Goal: Transaction & Acquisition: Purchase product/service

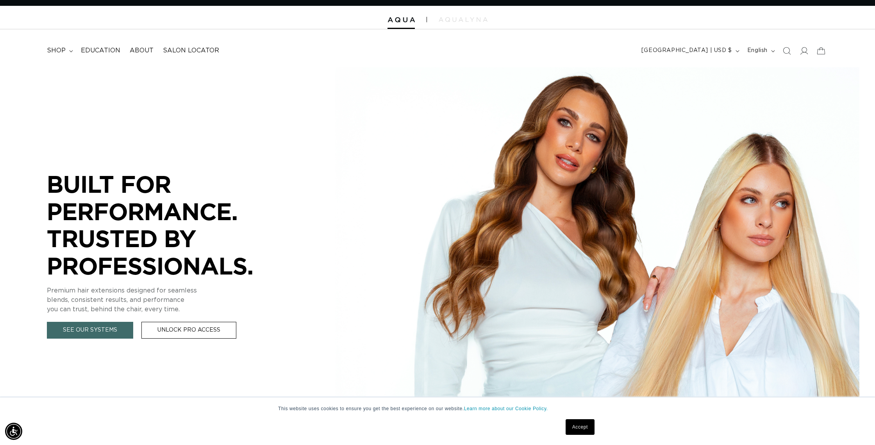
scroll to position [5, 0]
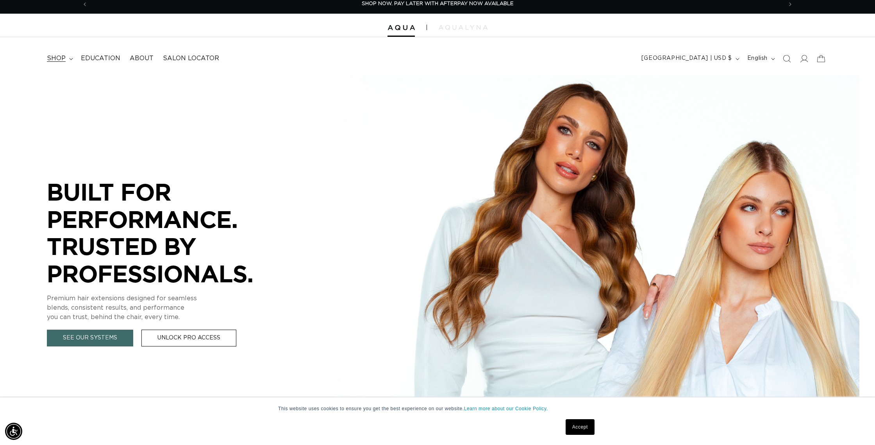
click at [64, 59] on span "shop" at bounding box center [56, 58] width 19 height 8
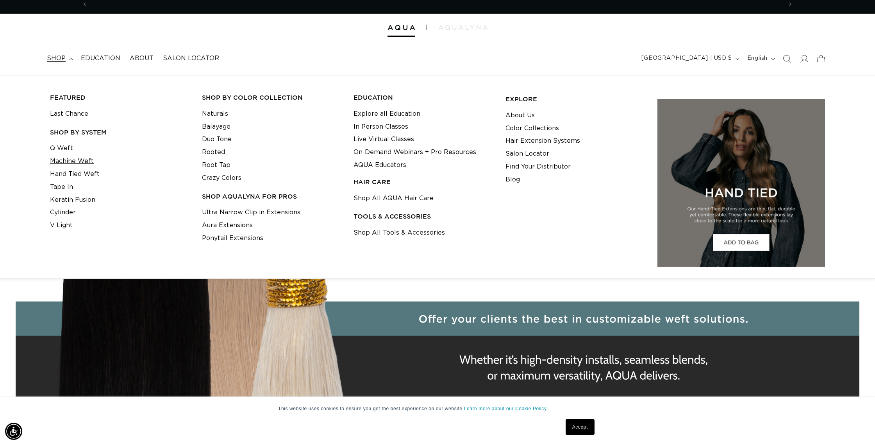
scroll to position [0, 1390]
click at [68, 185] on link "Tape In" at bounding box center [61, 187] width 23 height 13
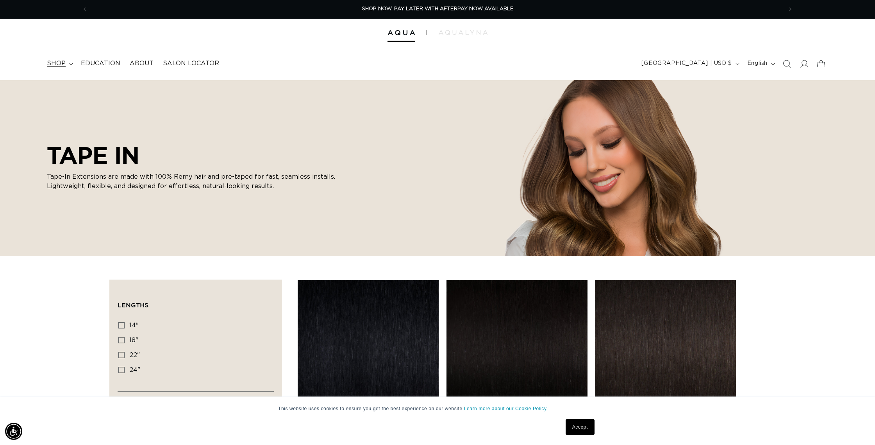
click at [64, 61] on span "shop" at bounding box center [56, 63] width 19 height 8
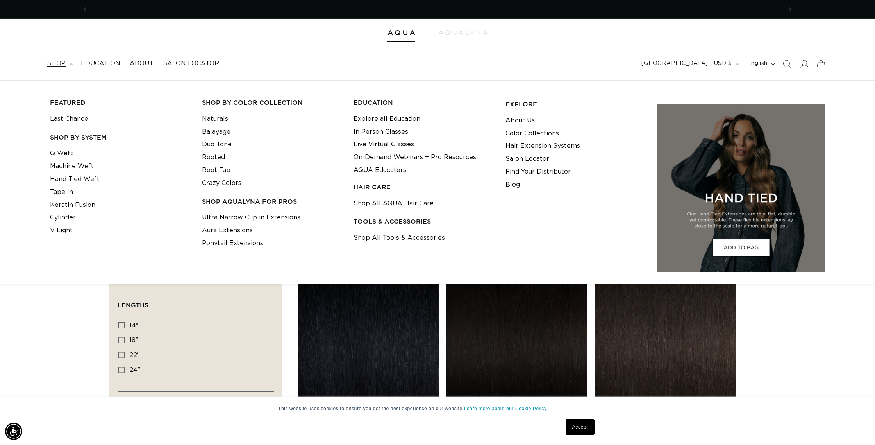
scroll to position [0, 695]
